Goal: Task Accomplishment & Management: Manage account settings

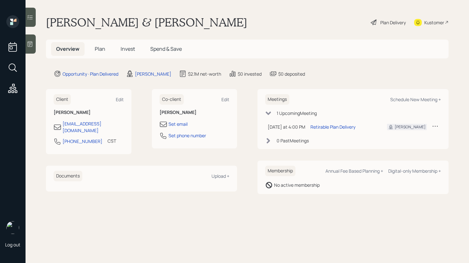
click at [71, 113] on h6 "James Philpot" at bounding box center [89, 112] width 70 height 5
copy div "James Philpot"
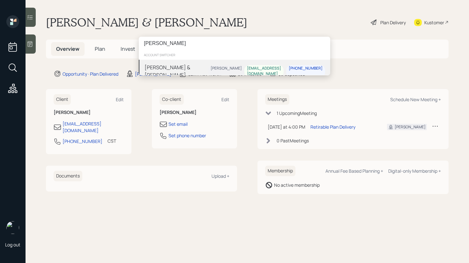
type input "James Philpott"
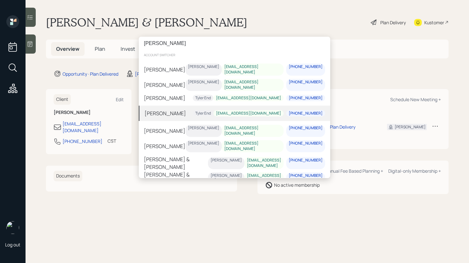
type input "James P"
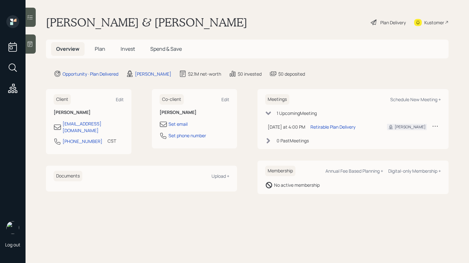
click at [115, 90] on div "James P account switcher James Piazza Harrison Schaefer jimpia@gmail.com 518-42…" at bounding box center [234, 131] width 469 height 263
click at [117, 126] on div "19jphilpot.53@gmail.com" at bounding box center [89, 126] width 70 height 13
drag, startPoint x: 118, startPoint y: 126, endPoint x: 58, endPoint y: 124, distance: 59.7
click at [58, 124] on div "19jphilpot.53@gmail.com" at bounding box center [89, 126] width 70 height 13
copy div "19jphilpot.53@gmail.com"
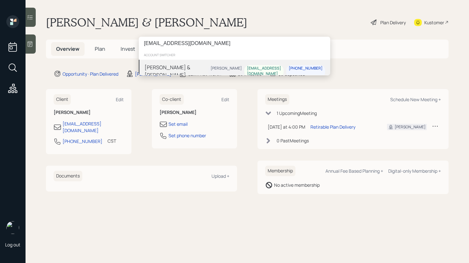
click at [168, 43] on input "19jphilpot.53@gmail.com" at bounding box center [235, 43] width 192 height 13
type input "19jphilpot53@gmail.com"
click at [188, 69] on div "James No advisor 19jphilpot53@gmail.com" at bounding box center [235, 67] width 192 height 15
